Goal: Task Accomplishment & Management: Manage account settings

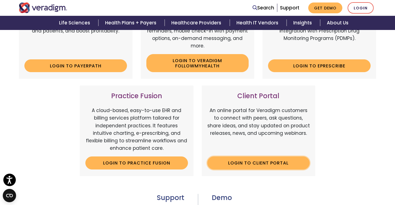
click at [245, 164] on link "Login to Client Portal" at bounding box center [259, 162] width 103 height 13
click at [247, 167] on link "Login to Client Portal" at bounding box center [259, 162] width 103 height 13
click at [348, 4] on ul "Search Support Get Demo Login" at bounding box center [313, 7] width 127 height 11
click at [358, 5] on link "Login" at bounding box center [361, 7] width 26 height 11
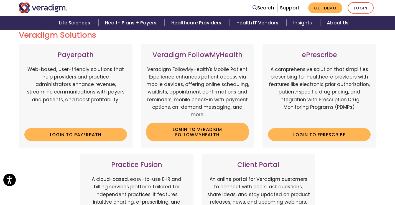
scroll to position [166, 0]
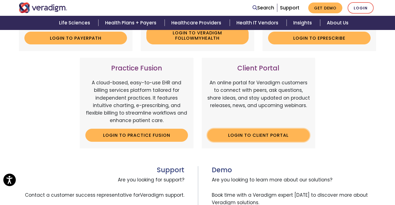
click at [254, 136] on link "Login to Client Portal" at bounding box center [259, 135] width 103 height 13
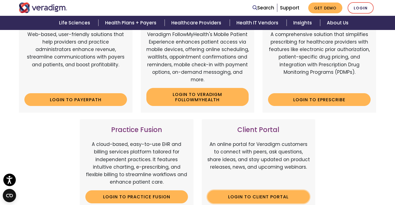
scroll to position [28, 0]
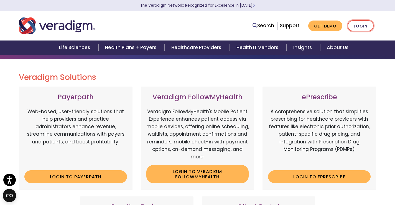
click at [365, 26] on link "Login" at bounding box center [361, 25] width 26 height 11
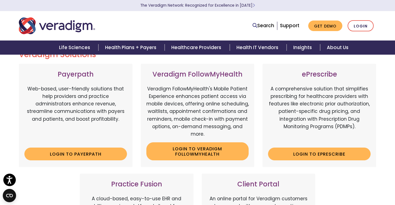
scroll to position [111, 0]
